Goal: Transaction & Acquisition: Subscribe to service/newsletter

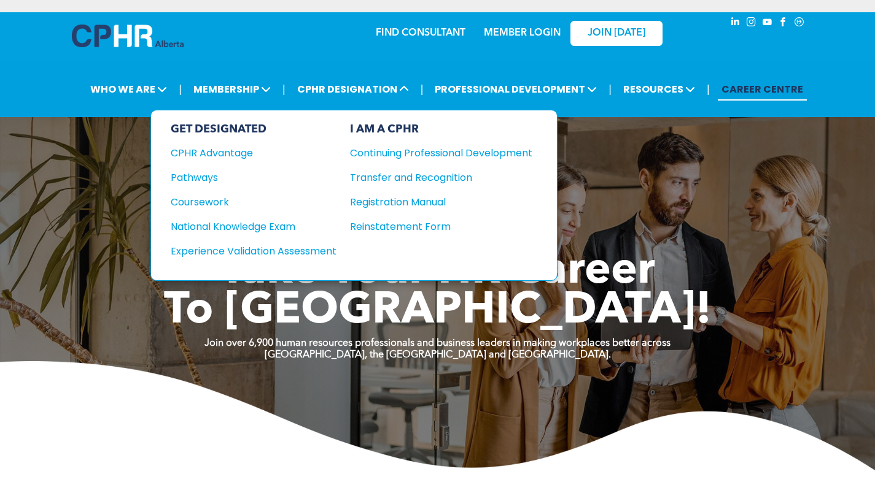
click at [198, 174] on div "Pathways" at bounding box center [245, 177] width 149 height 15
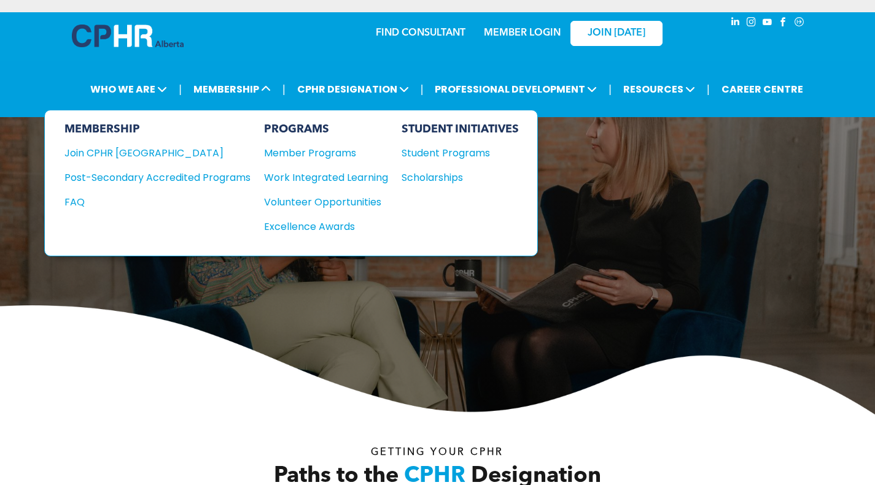
click at [130, 154] on div "Join CPHR [GEOGRAPHIC_DATA]" at bounding box center [148, 152] width 168 height 15
